Goal: Task Accomplishment & Management: Manage account settings

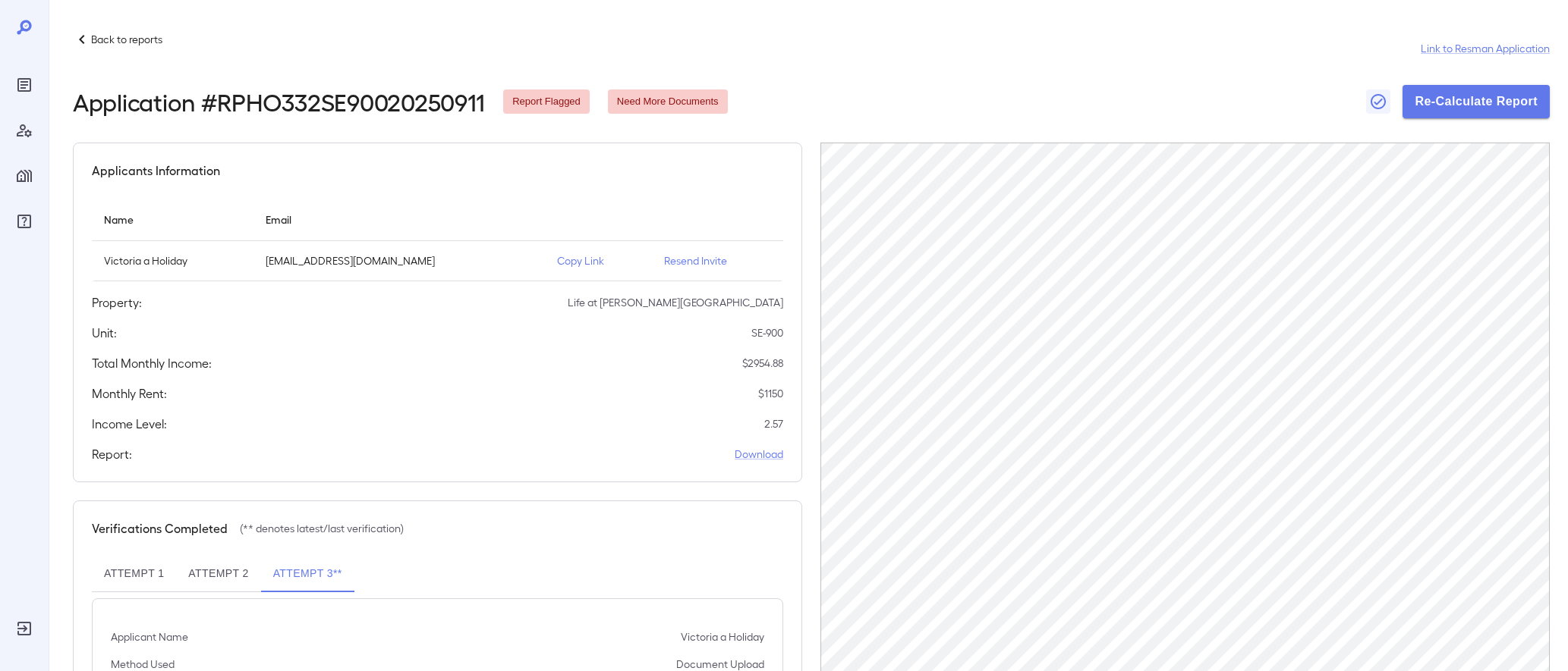
scroll to position [55, 0]
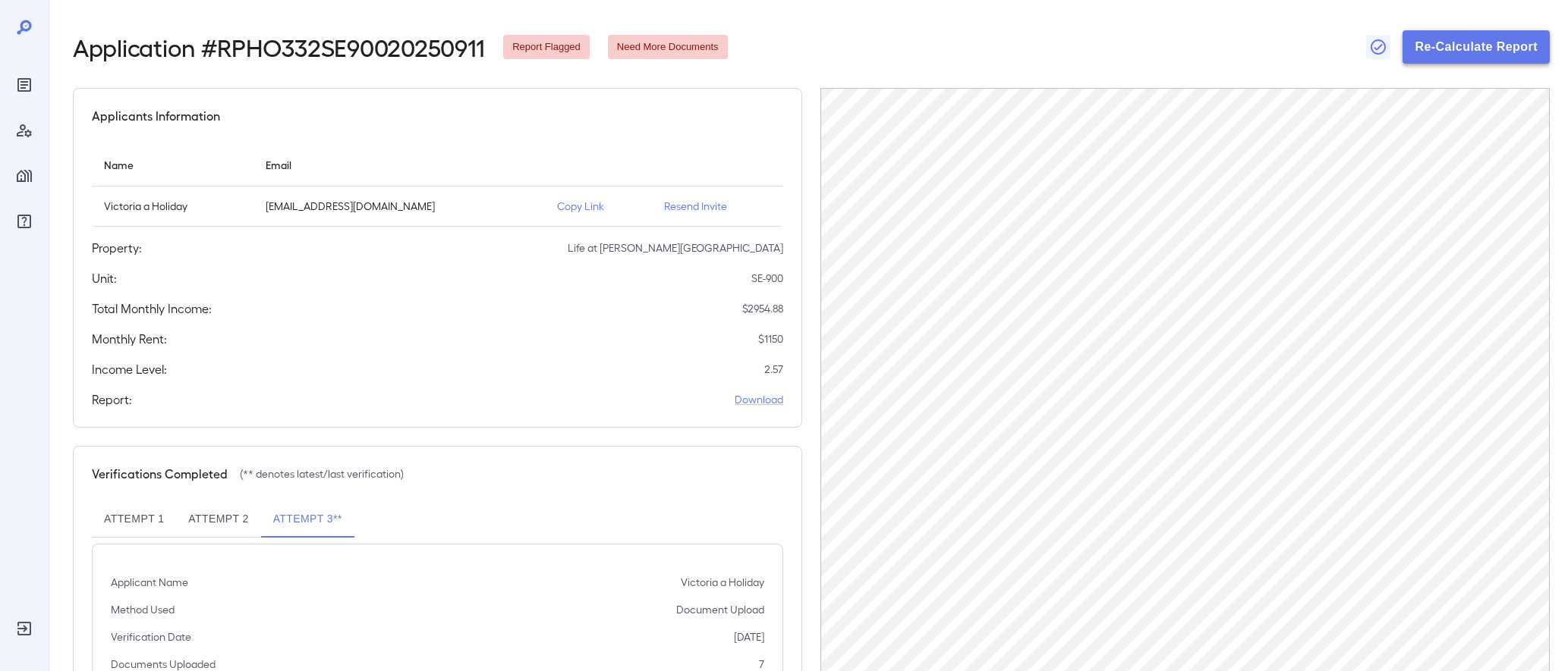
click at [1420, 34] on button "Re-Calculate Report" at bounding box center [1476, 47] width 147 height 34
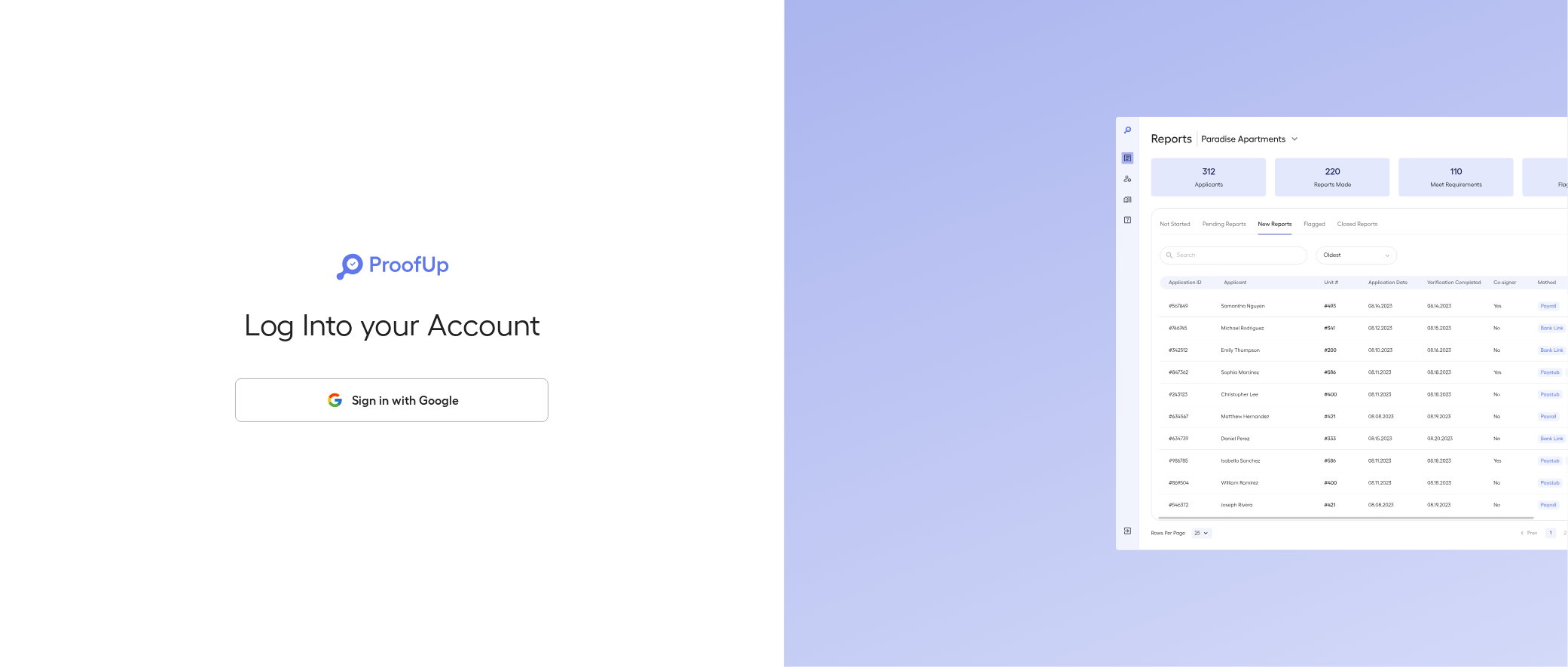
click at [416, 394] on button "Sign in with Google" at bounding box center [392, 401] width 313 height 44
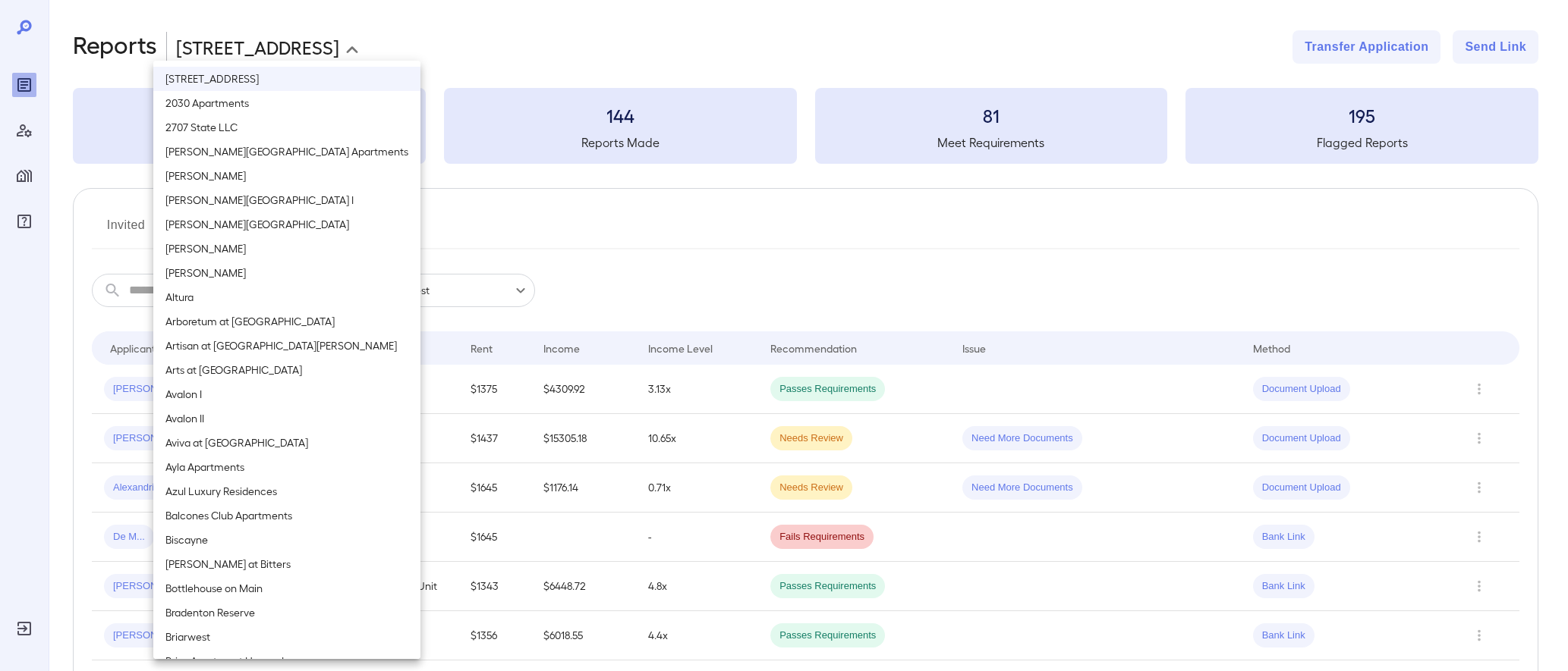
click at [229, 51] on body "**********" at bounding box center [784, 335] width 1568 height 671
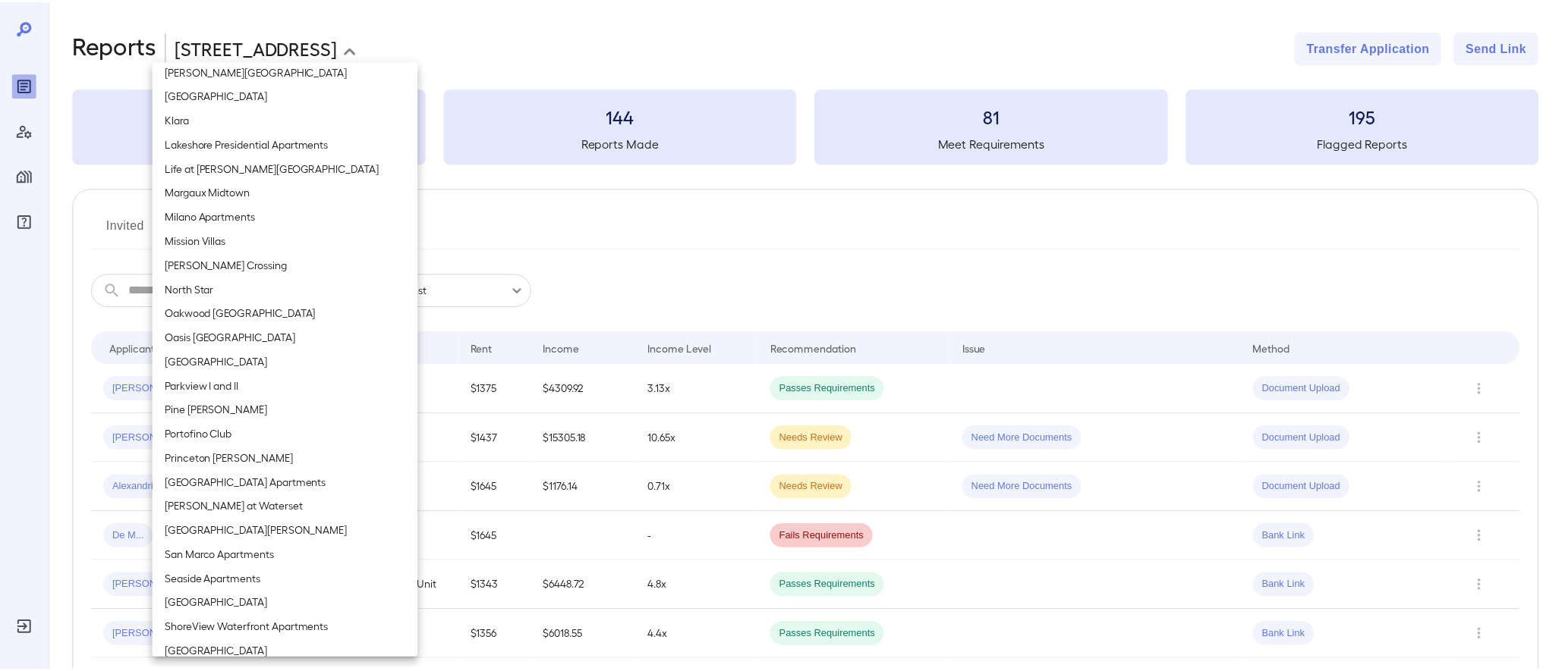
scroll to position [1062, 0]
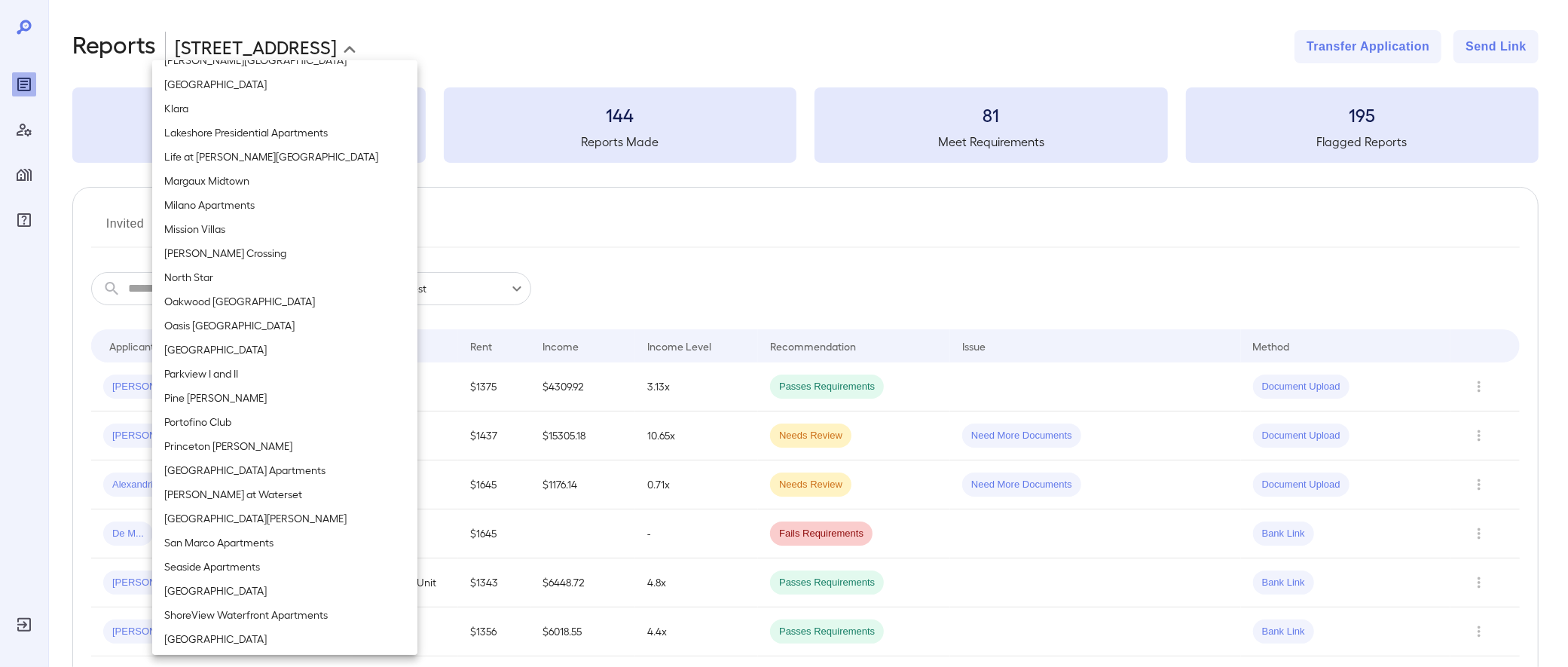
click at [203, 153] on li "Life at [PERSON_NAME][GEOGRAPHIC_DATA]" at bounding box center [285, 157] width 265 height 24
type input "**********"
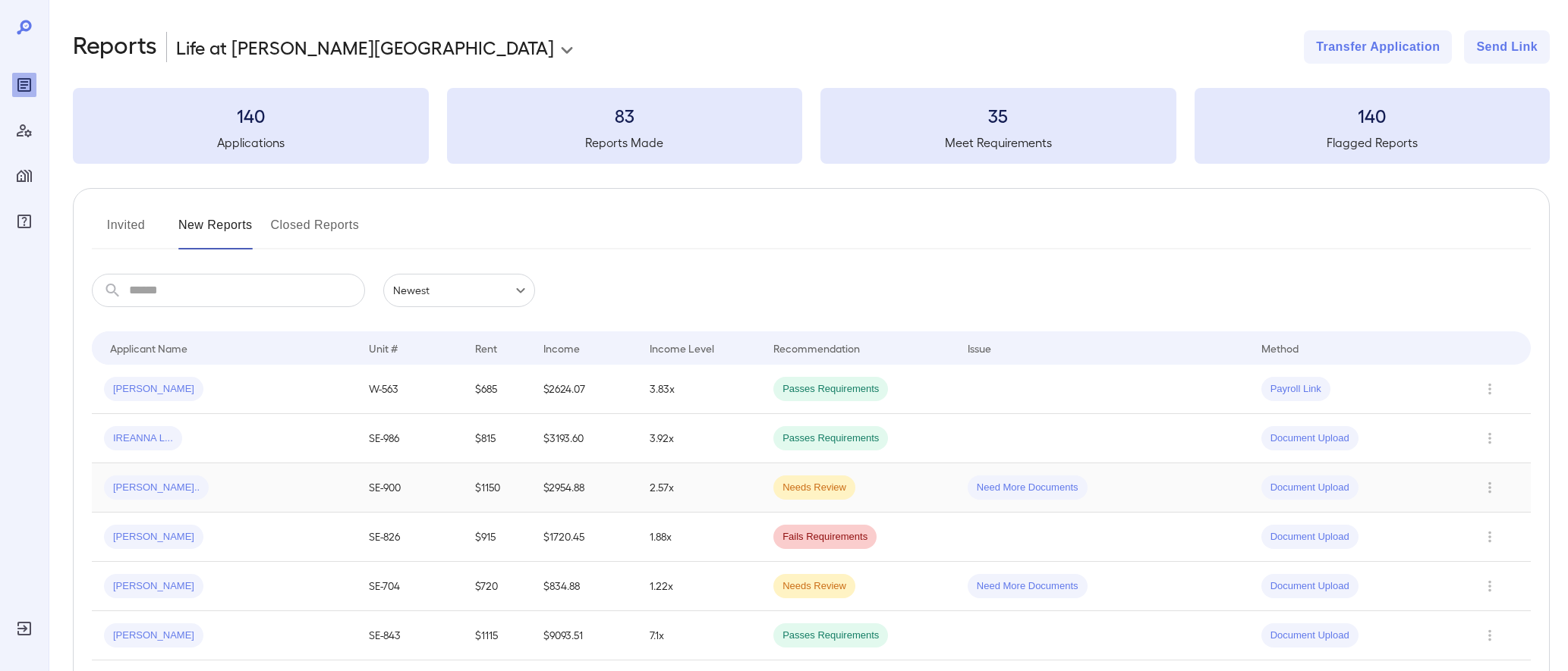
click at [197, 488] on div "[PERSON_NAME].." at bounding box center [224, 488] width 241 height 25
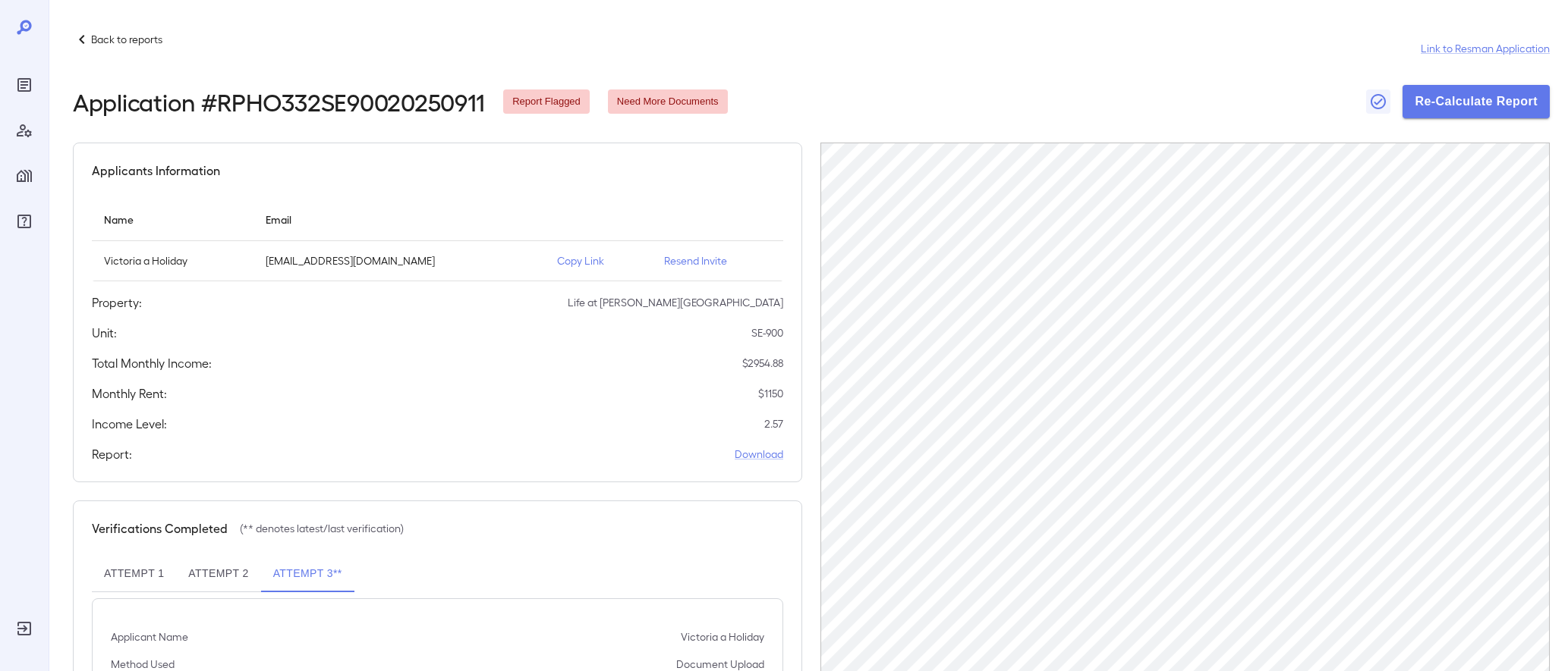
click at [565, 207] on th "simple table" at bounding box center [598, 219] width 107 height 44
click at [15, 174] on icon "Manage Properties" at bounding box center [24, 176] width 18 height 18
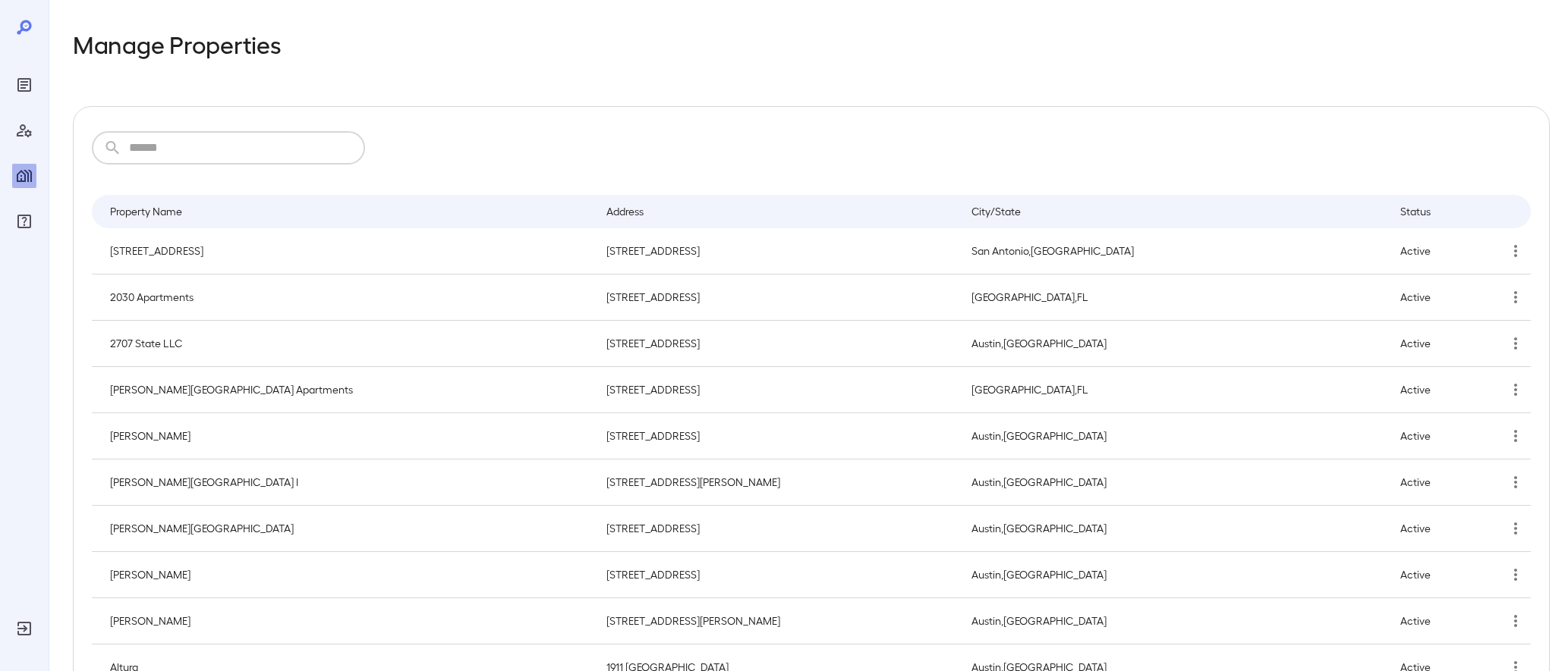
click at [224, 136] on input "text" at bounding box center [247, 148] width 236 height 34
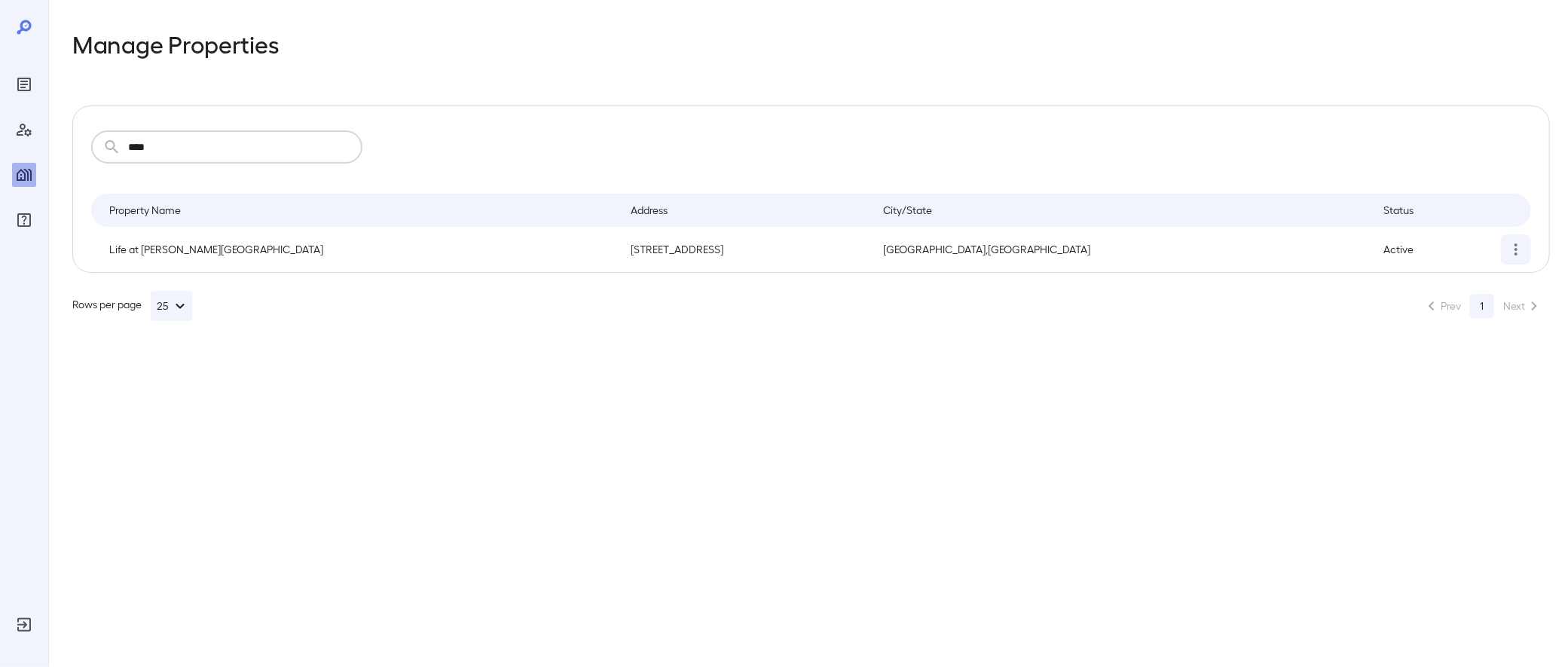
type input "****"
click at [1520, 239] on button "simple table" at bounding box center [1516, 249] width 30 height 30
drag, startPoint x: 1465, startPoint y: 311, endPoint x: 1465, endPoint y: 242, distance: 69.0
click at [1465, 242] on div "Edit Property Remove Property" at bounding box center [784, 333] width 1568 height 667
click at [1485, 283] on p "Edit Property" at bounding box center [1475, 285] width 60 height 15
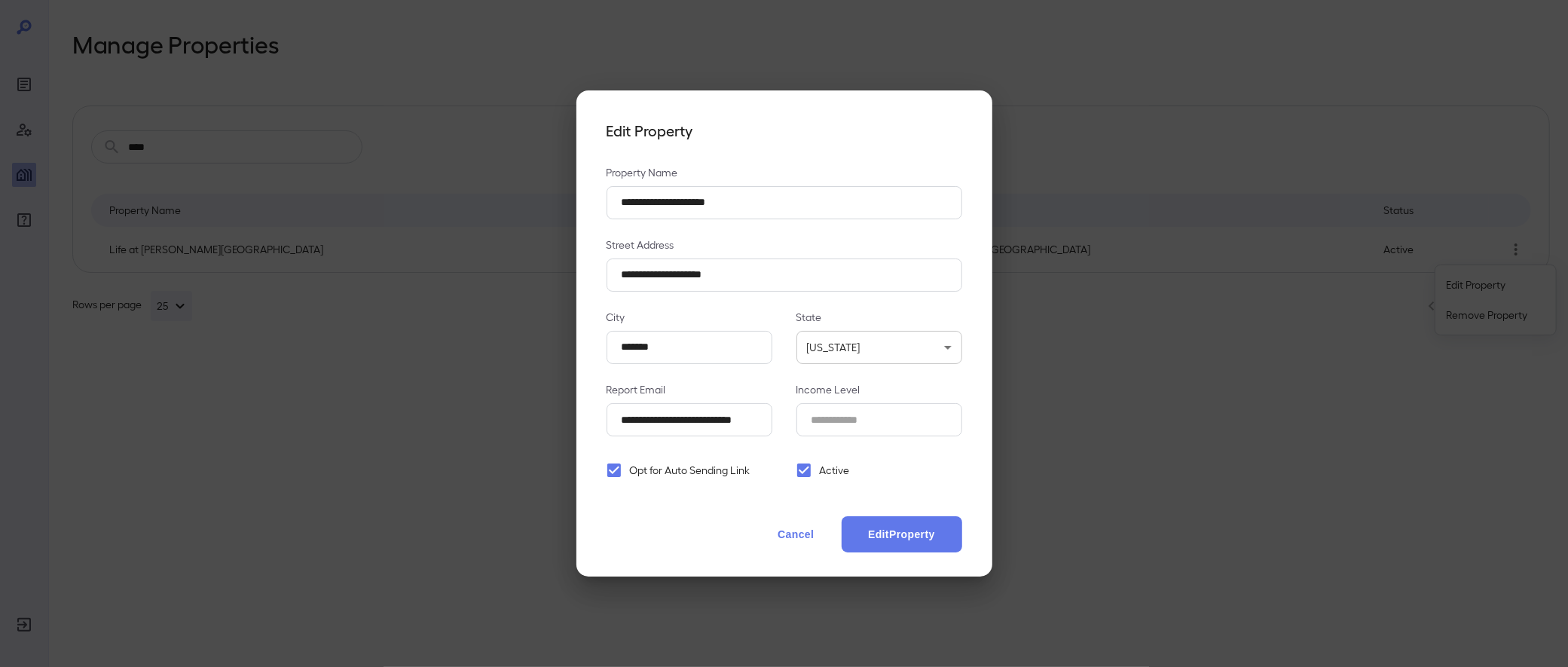
click at [1334, 387] on div "**********" at bounding box center [784, 333] width 1568 height 667
click at [787, 527] on button "Cancel" at bounding box center [795, 535] width 66 height 36
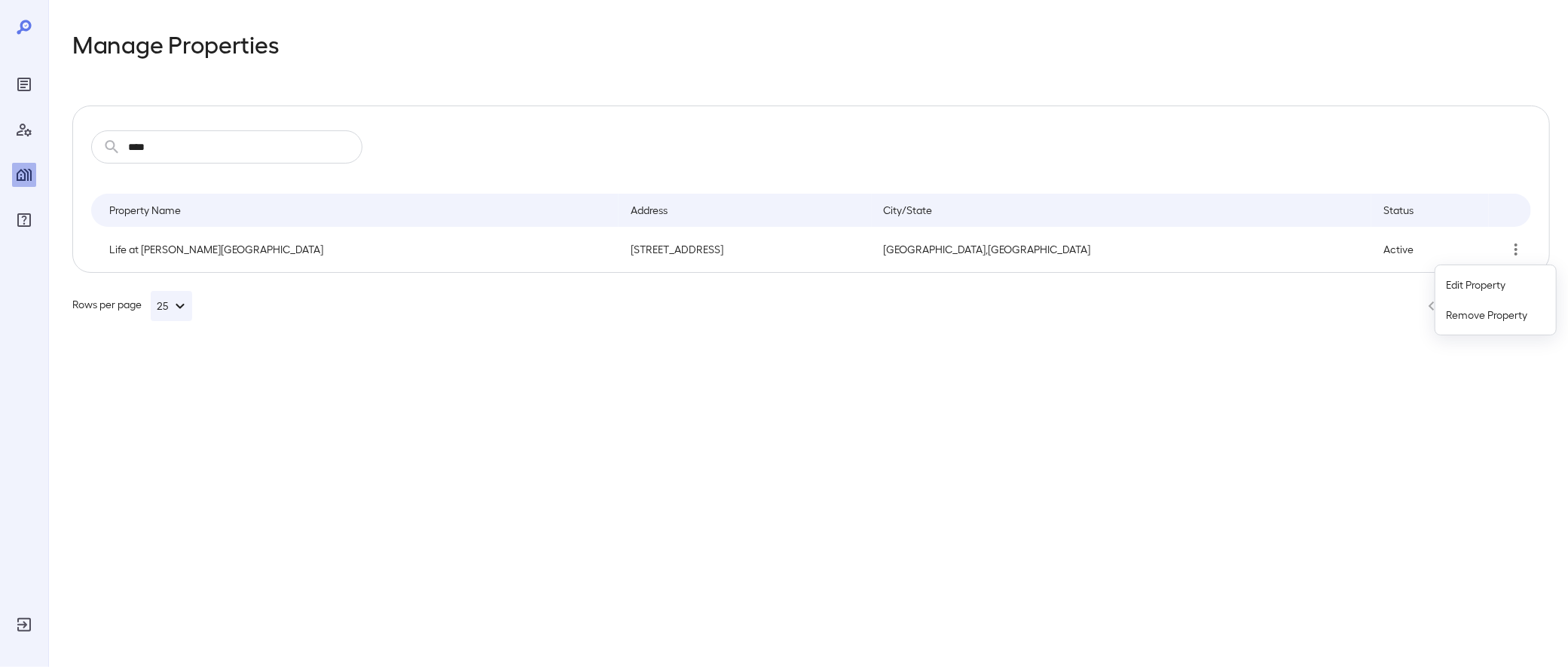
click at [23, 82] on div at bounding box center [784, 333] width 1568 height 667
click at [9, 87] on div at bounding box center [24, 333] width 48 height 667
click at [11, 87] on div at bounding box center [24, 333] width 48 height 667
click at [21, 82] on icon "Reports" at bounding box center [24, 84] width 7 height 7
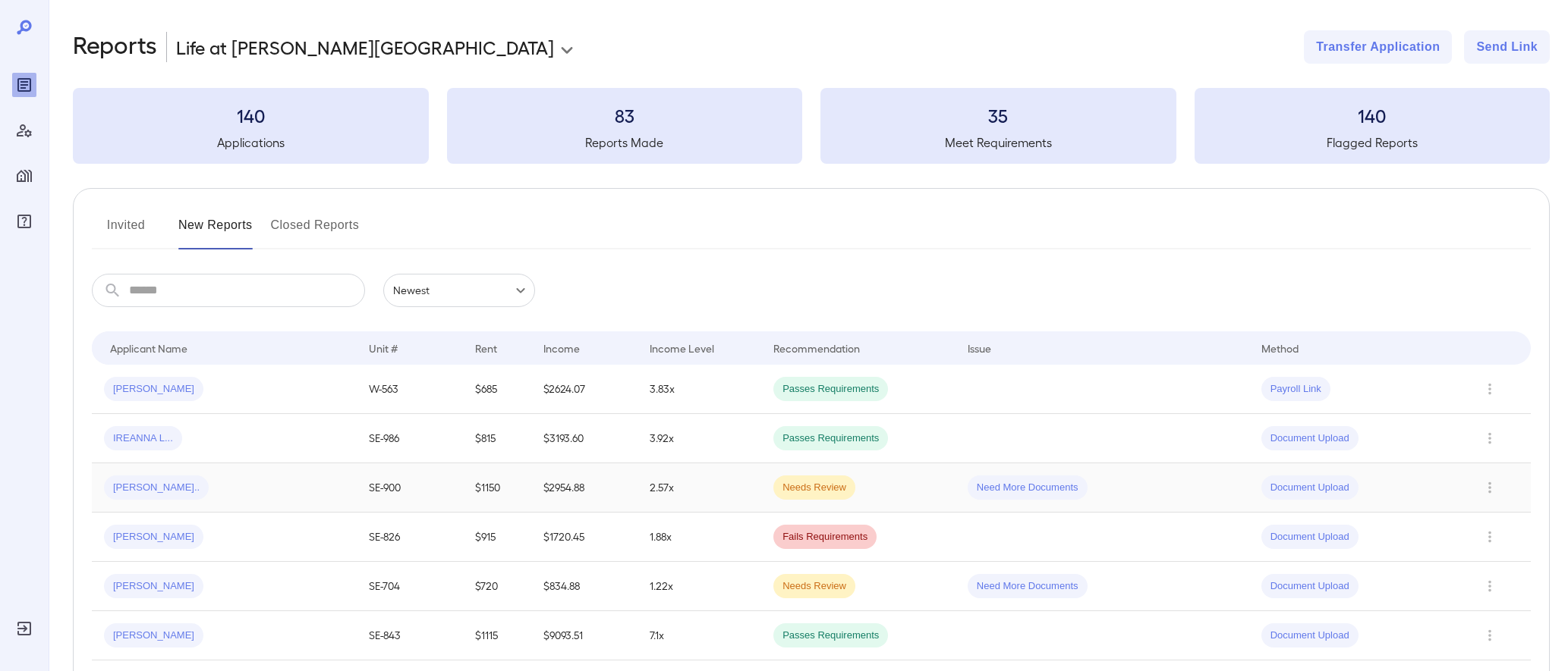
click at [224, 500] on td "[PERSON_NAME].." at bounding box center [224, 488] width 265 height 49
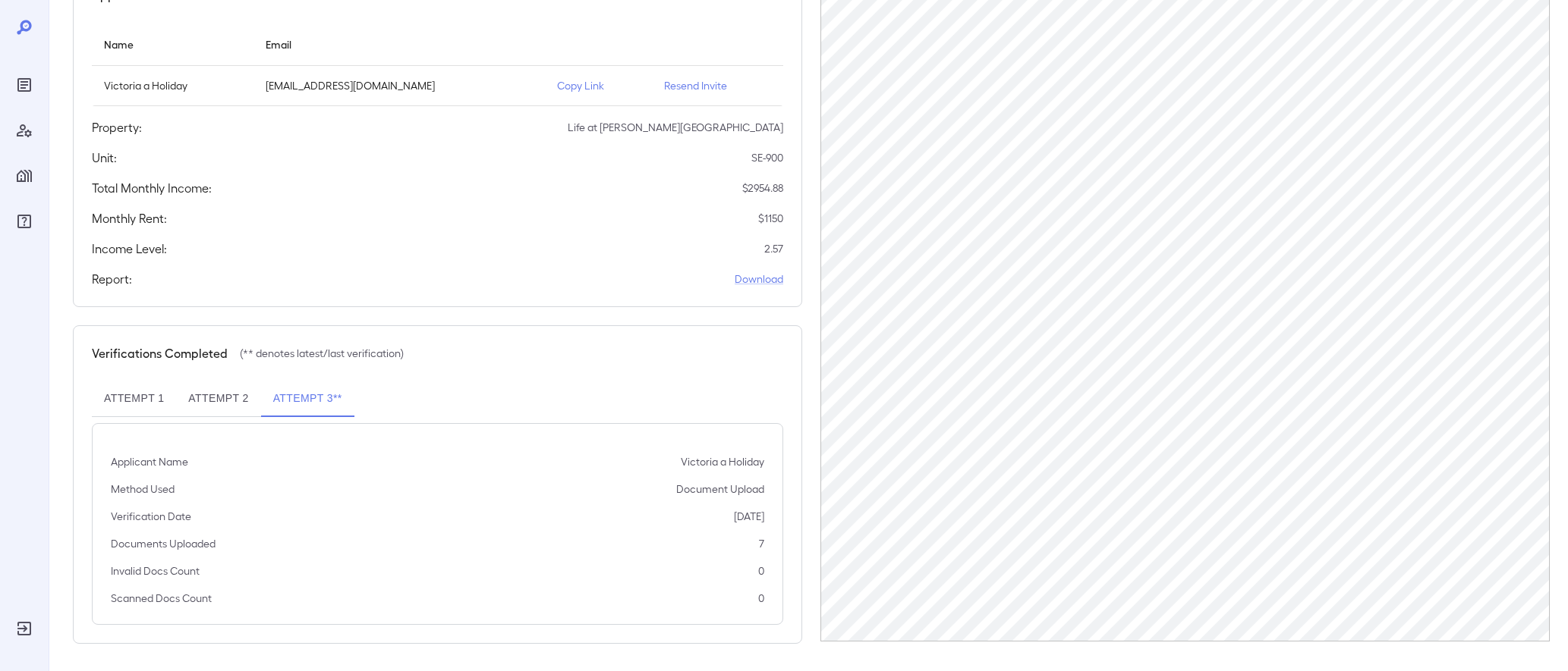
scroll to position [176, 0]
